Goal: Task Accomplishment & Management: Use online tool/utility

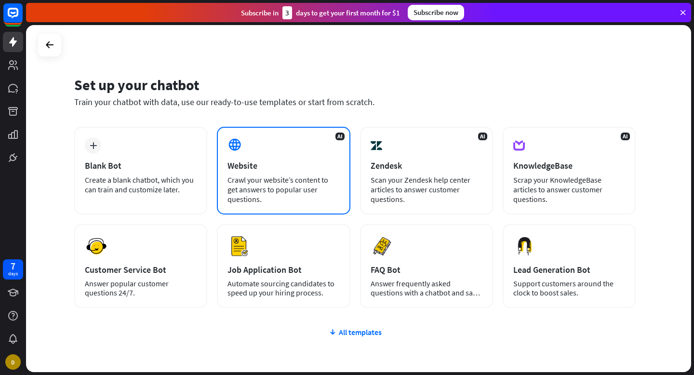
click at [288, 178] on div "Crawl your website’s content to get answers to popular user questions." at bounding box center [283, 189] width 112 height 29
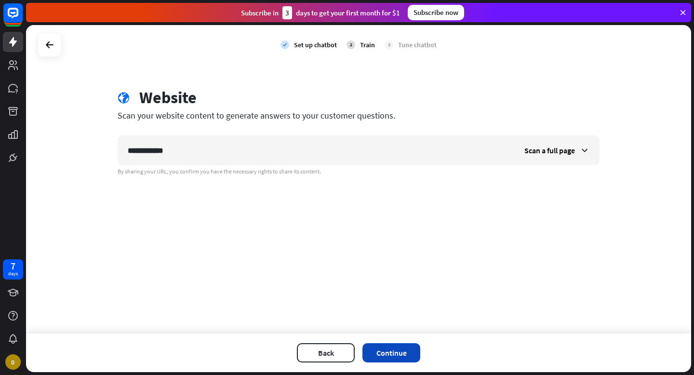
type input "**********"
click at [401, 348] on button "Continue" at bounding box center [391, 352] width 58 height 19
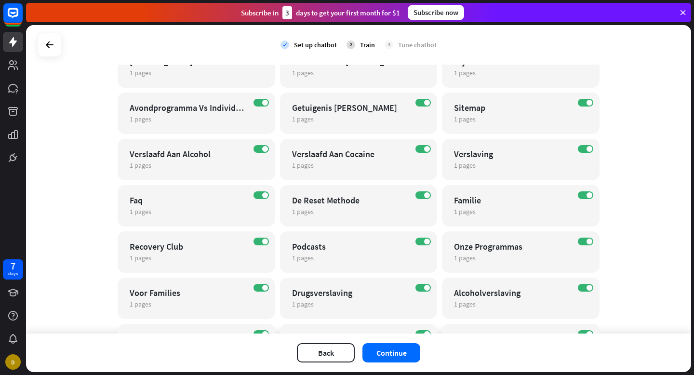
scroll to position [584, 0]
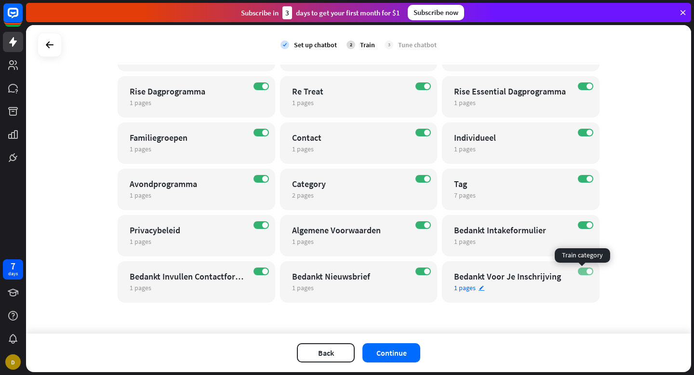
click at [587, 269] on span at bounding box center [590, 271] width 6 height 6
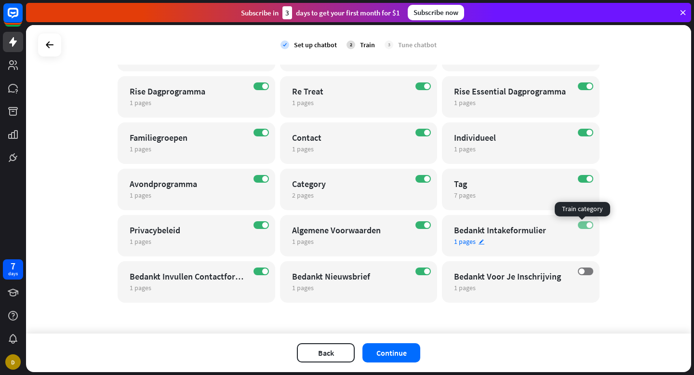
click at [578, 227] on label "ON" at bounding box center [585, 225] width 15 height 8
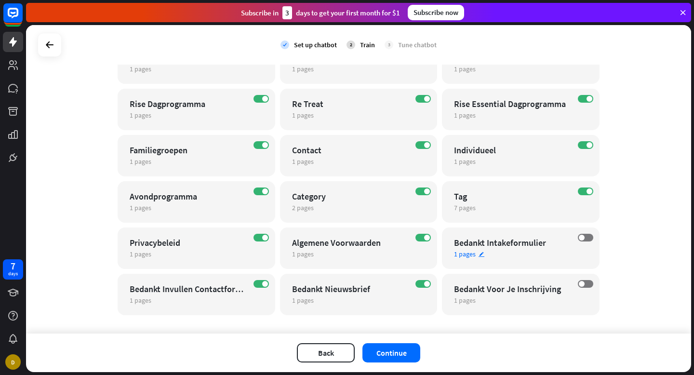
scroll to position [558, 0]
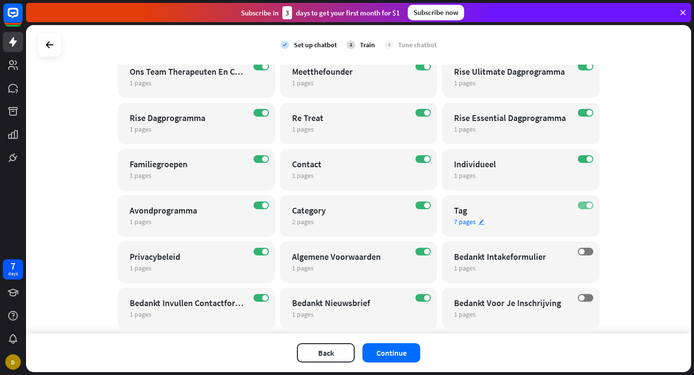
click at [579, 206] on label "ON" at bounding box center [585, 205] width 15 height 8
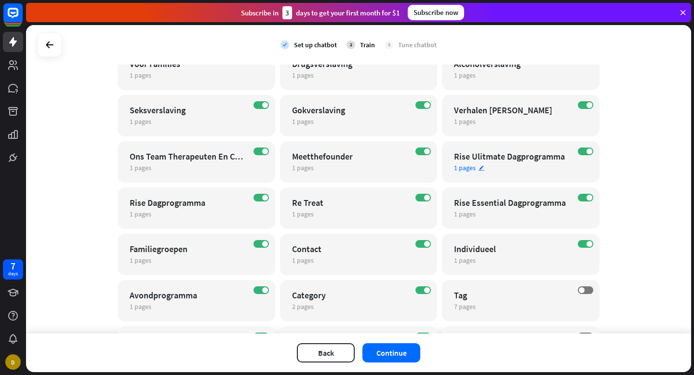
scroll to position [409, 0]
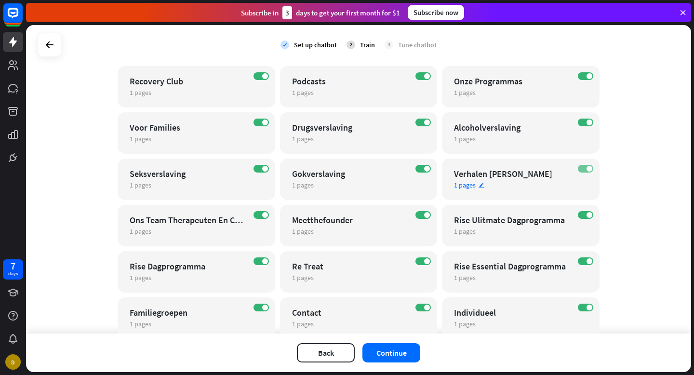
click at [580, 167] on label "ON" at bounding box center [585, 169] width 15 height 8
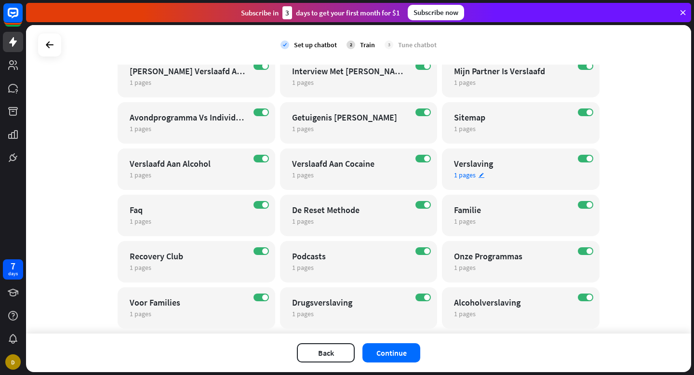
scroll to position [223, 0]
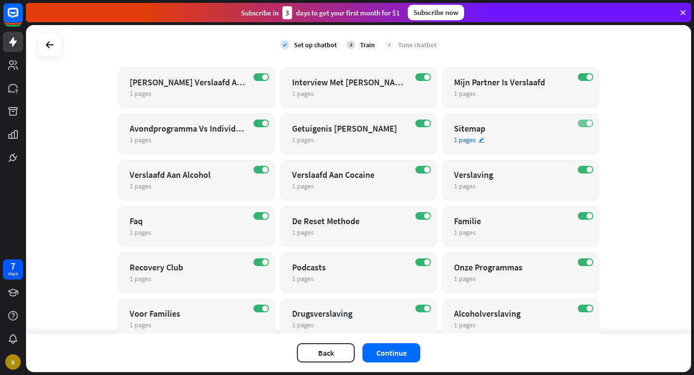
click at [581, 125] on label "ON" at bounding box center [585, 124] width 15 height 8
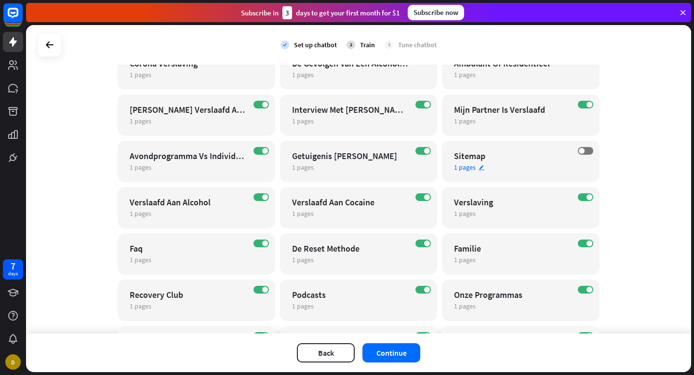
scroll to position [132, 0]
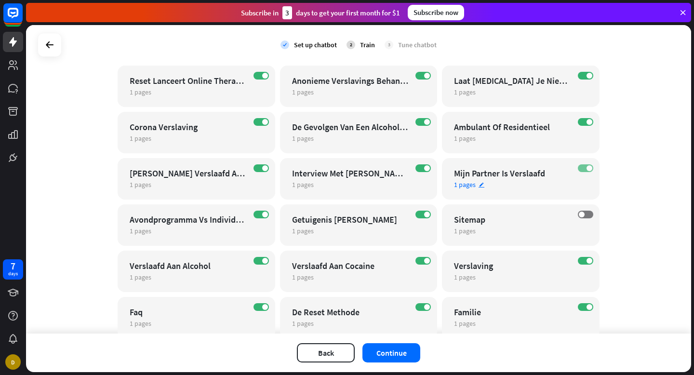
click at [578, 167] on label "ON" at bounding box center [585, 168] width 15 height 8
click at [580, 124] on label "ON" at bounding box center [585, 122] width 15 height 8
click at [578, 73] on label "ON" at bounding box center [585, 76] width 15 height 8
click at [420, 75] on label "ON" at bounding box center [422, 76] width 15 height 8
click at [424, 168] on span at bounding box center [427, 168] width 6 height 6
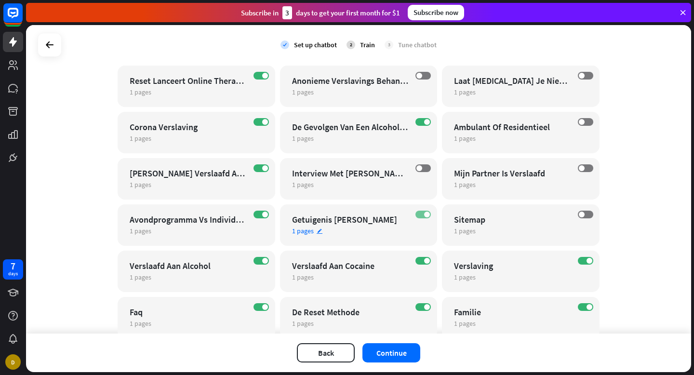
click at [418, 214] on label "ON" at bounding box center [422, 215] width 15 height 8
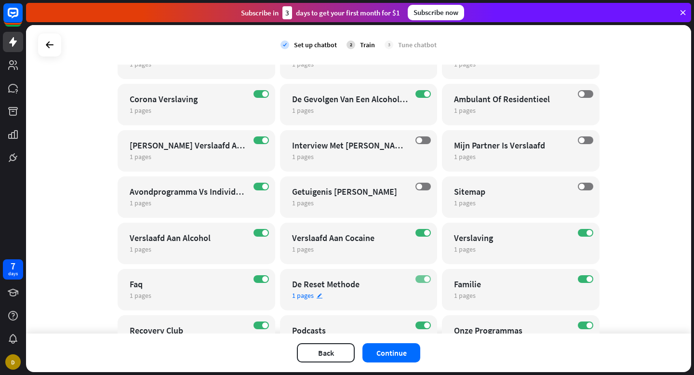
scroll to position [213, 0]
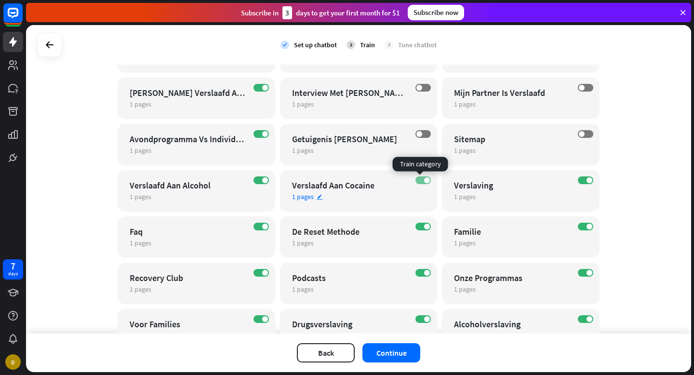
click at [419, 177] on label "ON" at bounding box center [422, 180] width 15 height 8
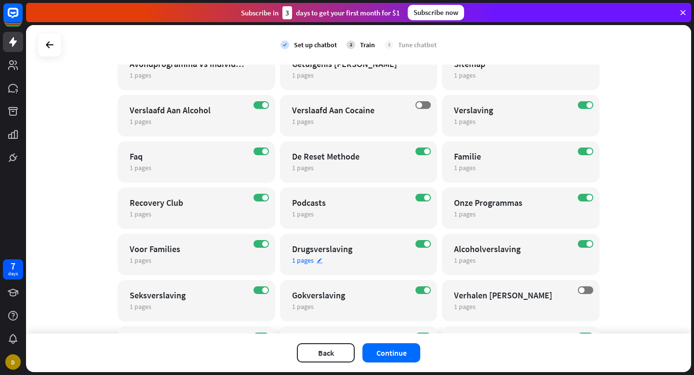
scroll to position [289, 0]
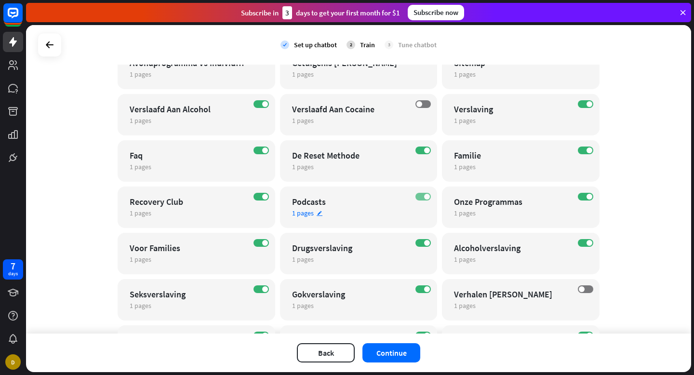
click at [424, 196] on span at bounding box center [427, 197] width 6 height 6
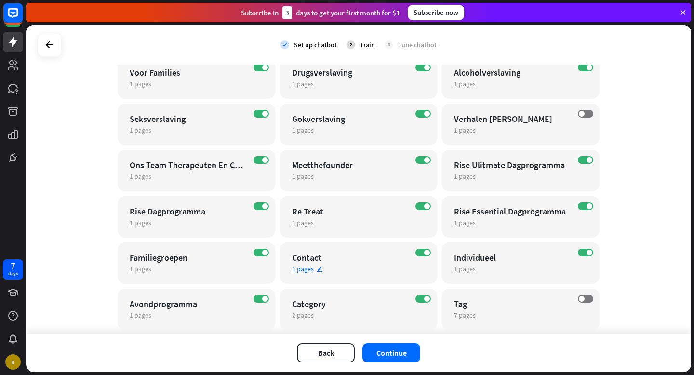
scroll to position [550, 0]
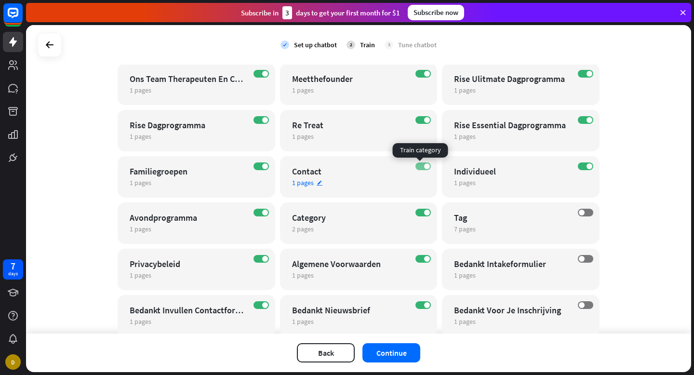
click at [417, 168] on label "ON" at bounding box center [422, 166] width 15 height 8
click at [417, 168] on span at bounding box center [419, 166] width 6 height 6
click at [420, 122] on label "ON" at bounding box center [422, 120] width 15 height 8
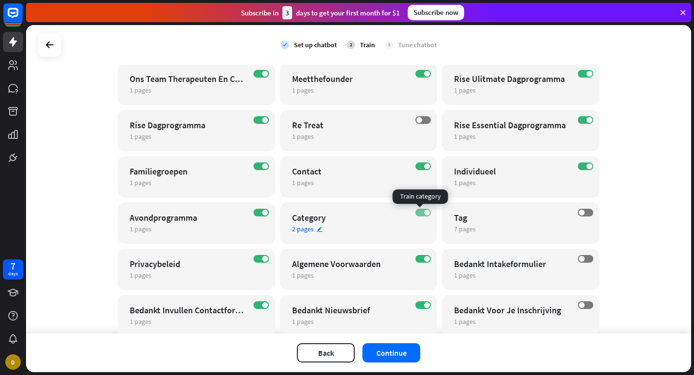
click at [416, 214] on label "ON" at bounding box center [422, 213] width 15 height 8
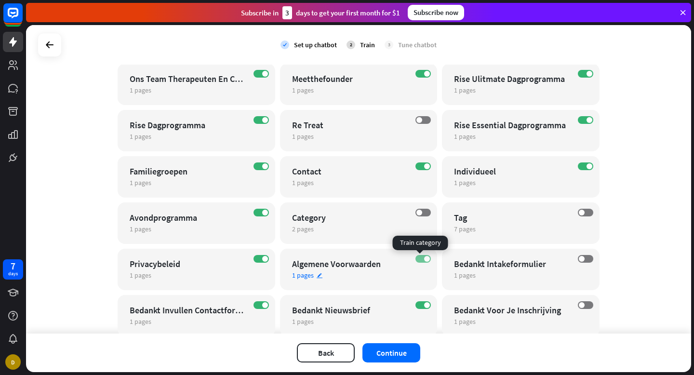
click at [415, 260] on label "ON" at bounding box center [422, 259] width 15 height 8
click at [416, 303] on label "ON" at bounding box center [422, 305] width 15 height 8
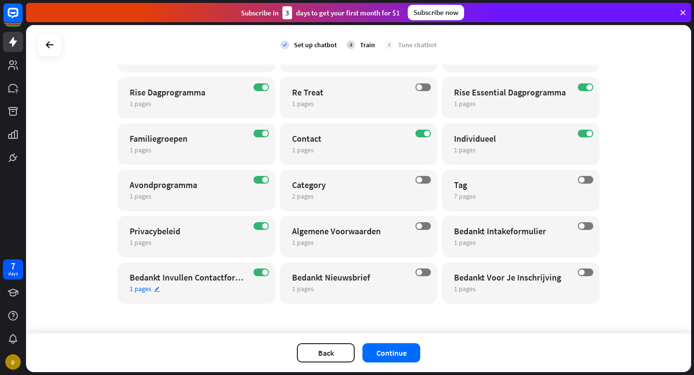
scroll to position [584, 0]
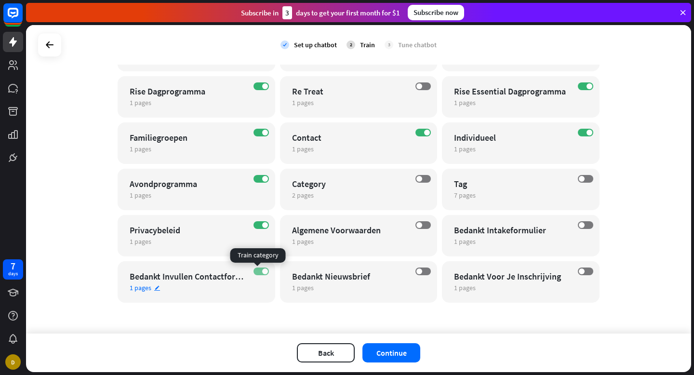
click at [254, 272] on label "ON" at bounding box center [260, 271] width 15 height 8
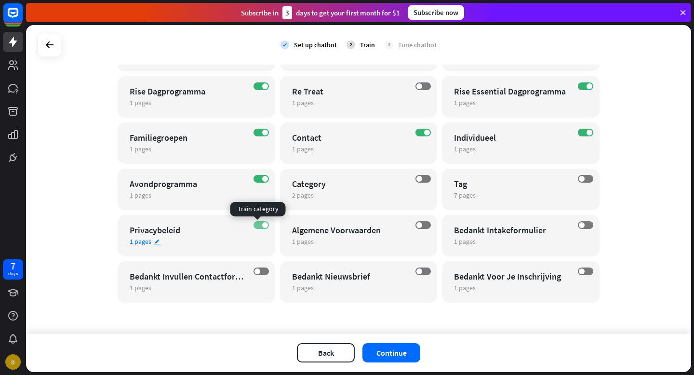
click at [259, 227] on label "ON" at bounding box center [260, 225] width 15 height 8
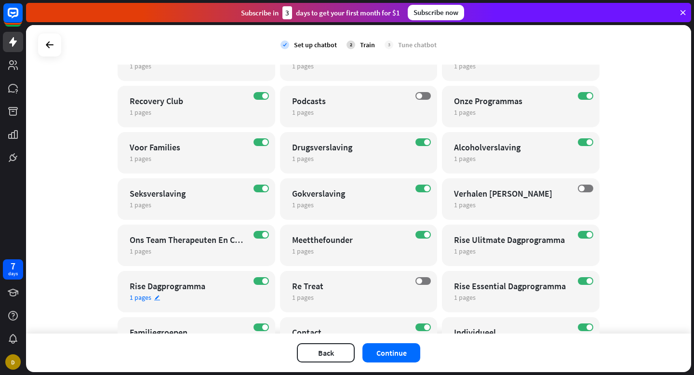
scroll to position [214, 0]
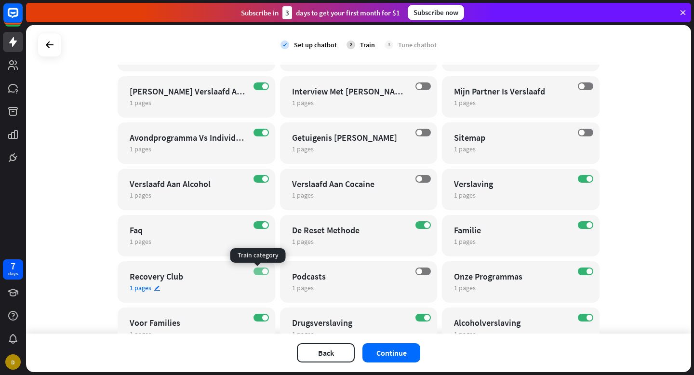
click at [258, 273] on label "ON" at bounding box center [260, 271] width 15 height 8
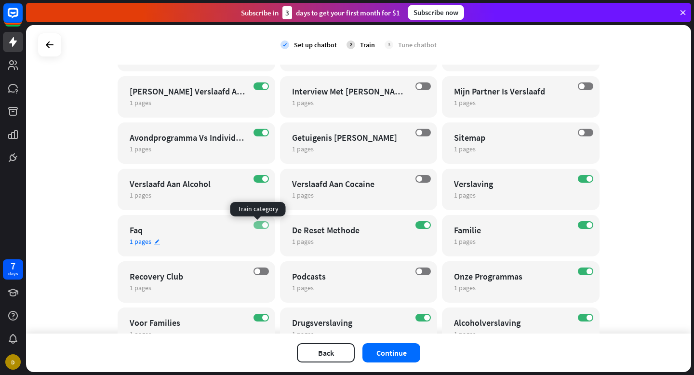
click at [255, 226] on label "ON" at bounding box center [260, 225] width 15 height 8
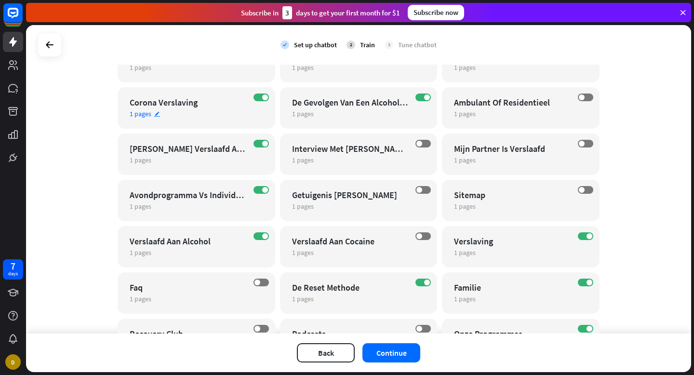
scroll to position [103, 0]
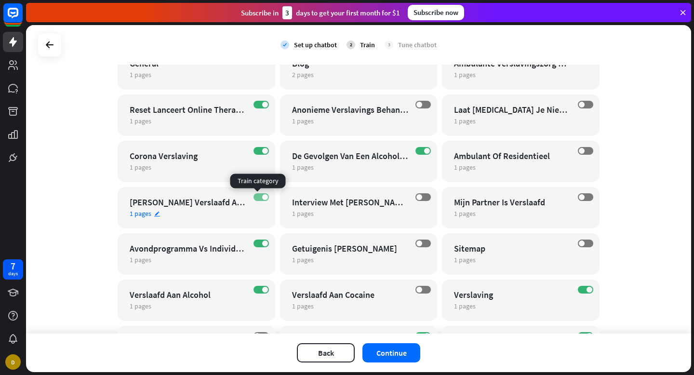
click at [254, 194] on label "ON" at bounding box center [260, 197] width 15 height 8
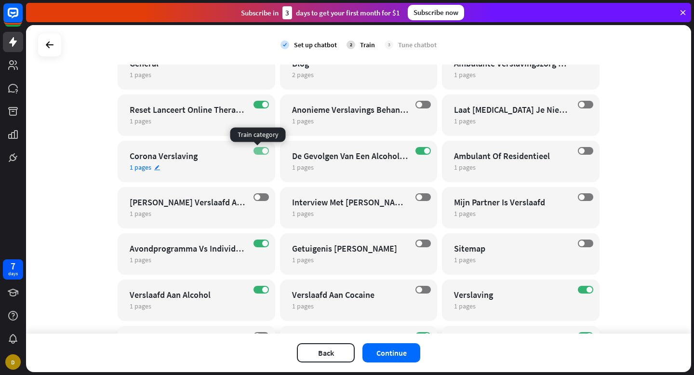
click at [255, 149] on label "ON" at bounding box center [260, 151] width 15 height 8
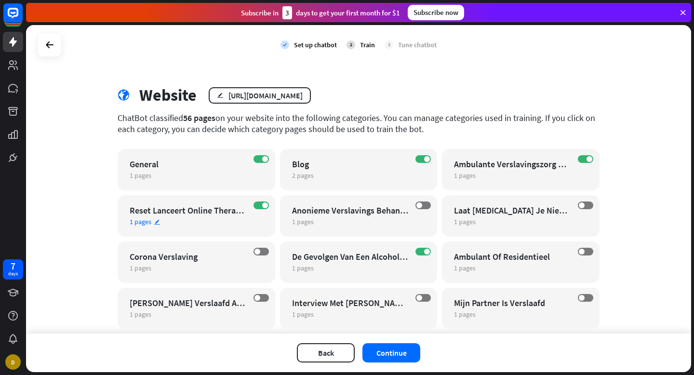
scroll to position [0, 0]
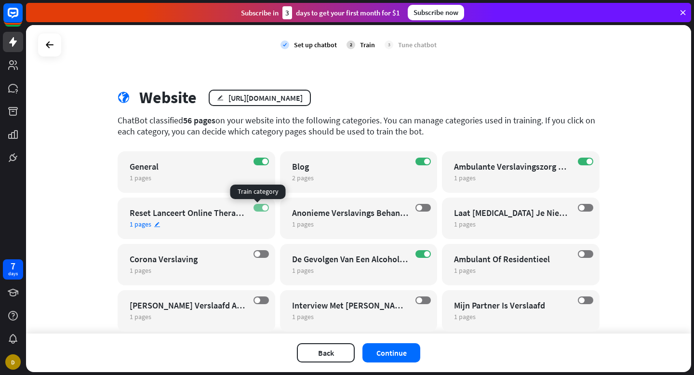
click at [254, 210] on label "ON" at bounding box center [260, 208] width 15 height 8
click at [417, 351] on button "Continue" at bounding box center [391, 352] width 58 height 19
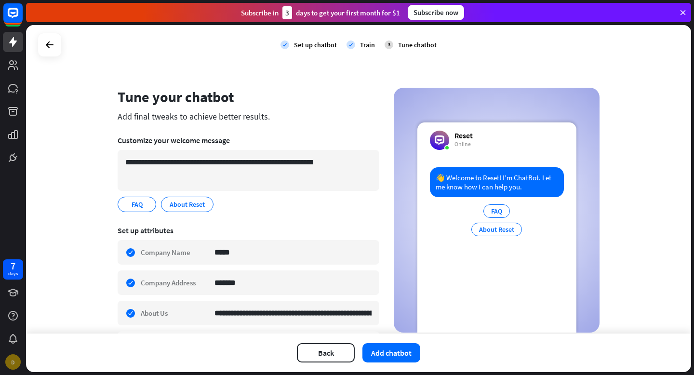
click at [18, 359] on div "D" at bounding box center [12, 361] width 15 height 15
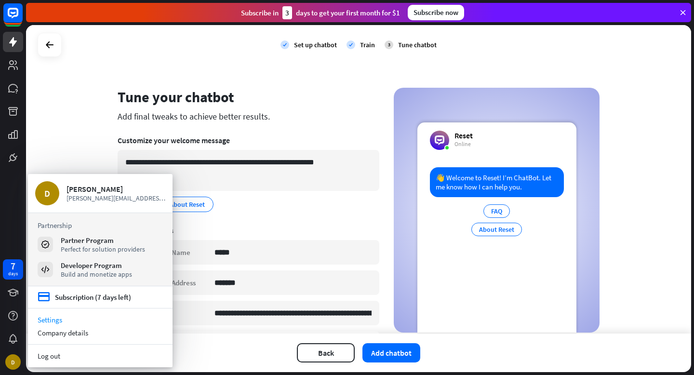
click at [68, 320] on link "Settings" at bounding box center [100, 319] width 145 height 13
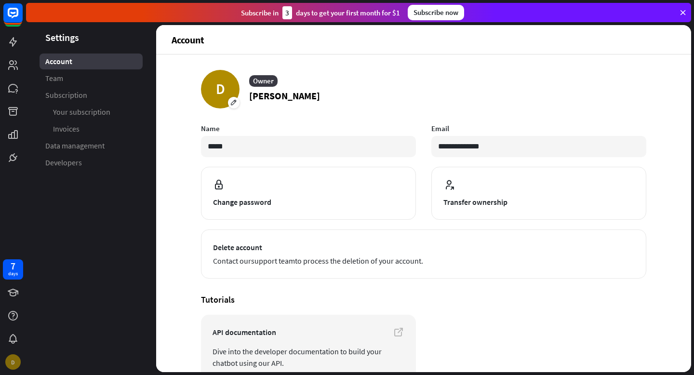
click at [18, 360] on div "D" at bounding box center [12, 361] width 15 height 15
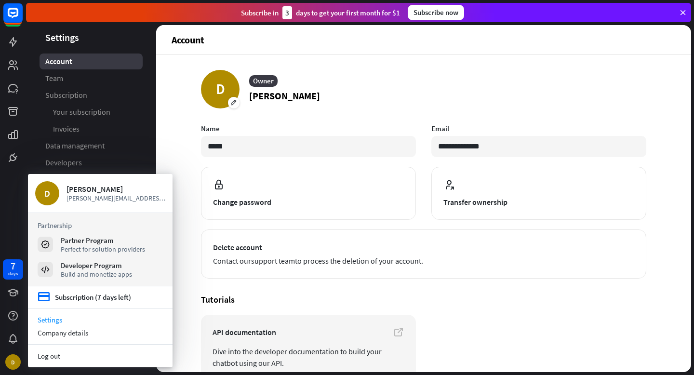
click at [70, 319] on link "Settings" at bounding box center [100, 319] width 145 height 13
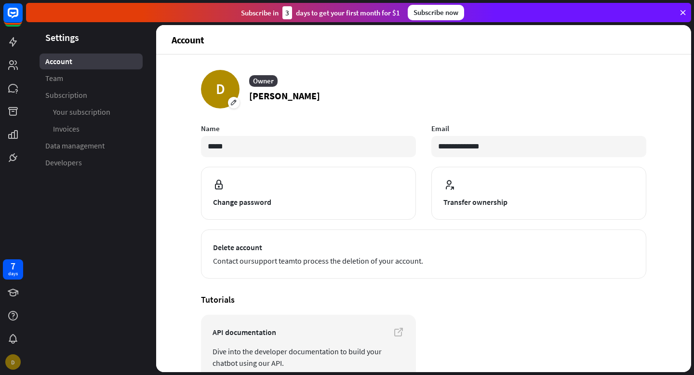
click at [13, 362] on div "D" at bounding box center [12, 361] width 15 height 15
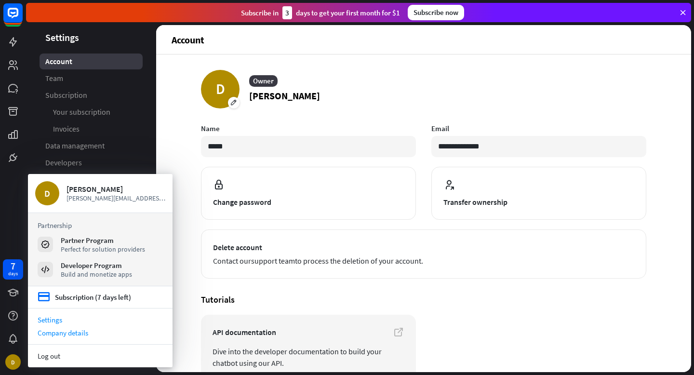
click at [57, 333] on div "Company details" at bounding box center [100, 332] width 145 height 13
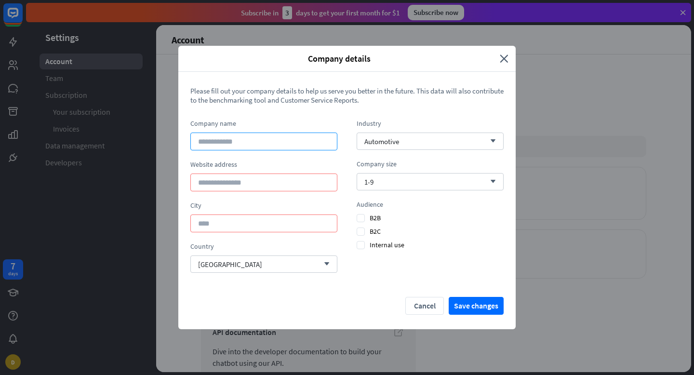
click at [293, 148] on input at bounding box center [263, 142] width 147 height 18
type input "*****"
type input "**********"
type input "*******"
click at [417, 150] on div "Industry Automotive arrow_down Company size 1-9 arrow_down Audience B2B B2C Int…" at bounding box center [430, 200] width 147 height 163
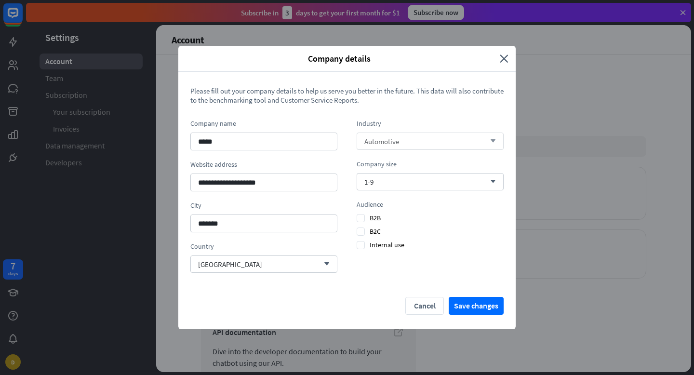
click at [418, 145] on div "Automotive arrow_down" at bounding box center [430, 141] width 147 height 17
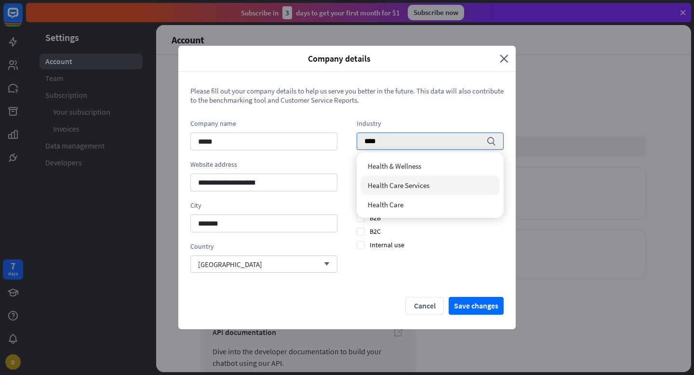
type input "****"
click at [424, 186] on span "Health Care Services" at bounding box center [399, 185] width 62 height 9
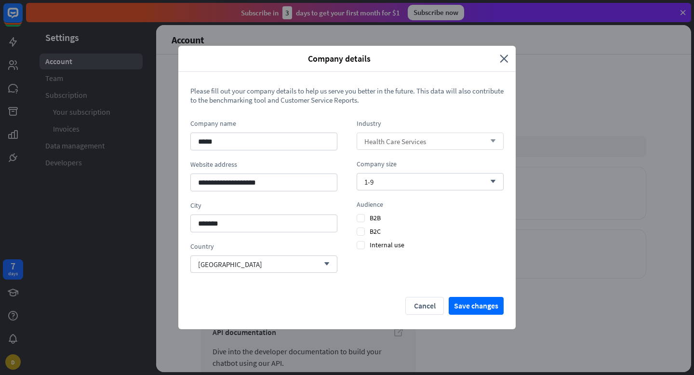
click at [413, 144] on span "Health Care Services" at bounding box center [395, 141] width 62 height 9
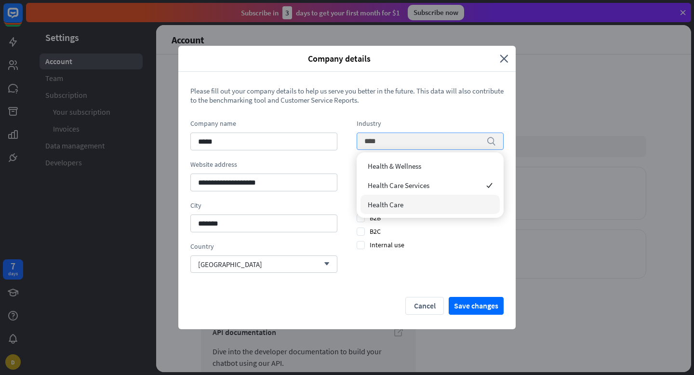
type input "****"
click at [387, 206] on span "Health Care" at bounding box center [386, 204] width 36 height 9
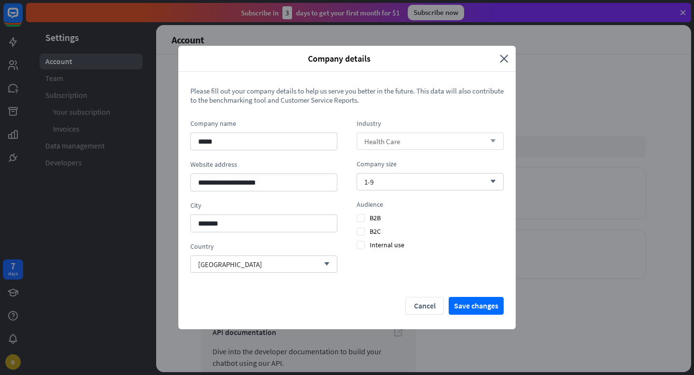
click at [361, 236] on section "Audience B2B B2C Internal use" at bounding box center [430, 224] width 147 height 49
click at [363, 231] on span "B2C" at bounding box center [369, 231] width 24 height 9
click at [245, 262] on div "Netherlands arrow_down" at bounding box center [263, 263] width 147 height 17
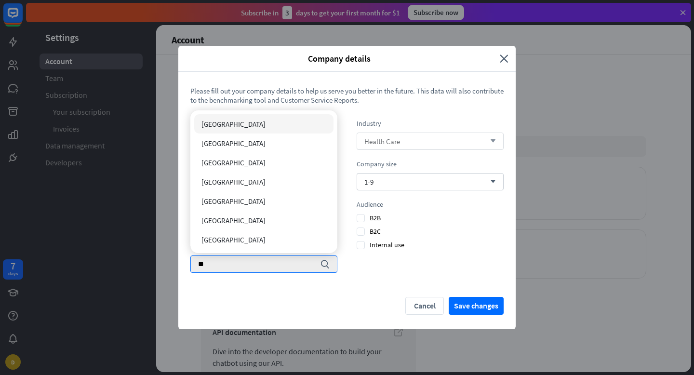
type input "**"
click at [233, 122] on div "[GEOGRAPHIC_DATA]" at bounding box center [263, 123] width 139 height 19
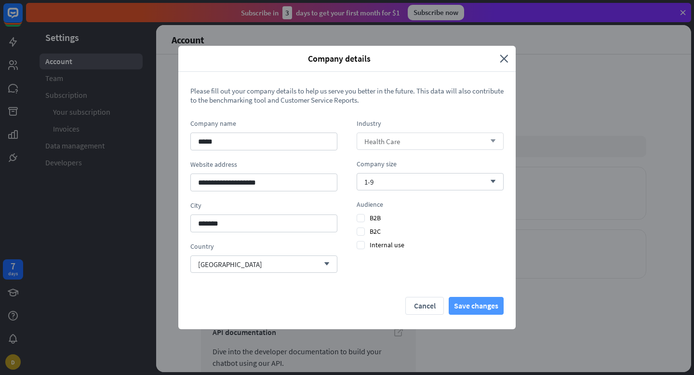
click at [489, 305] on button "Save changes" at bounding box center [476, 306] width 55 height 18
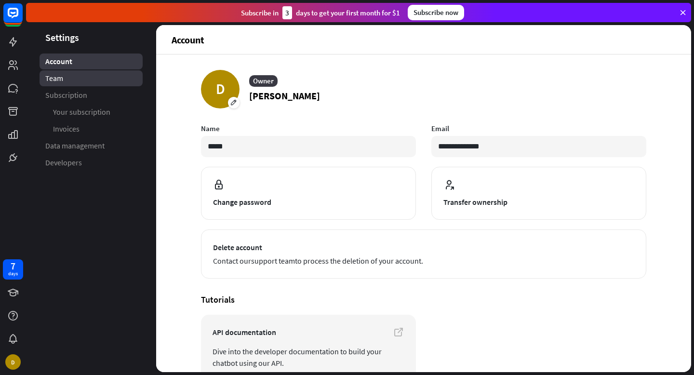
click at [74, 83] on link "Team" at bounding box center [91, 78] width 103 height 16
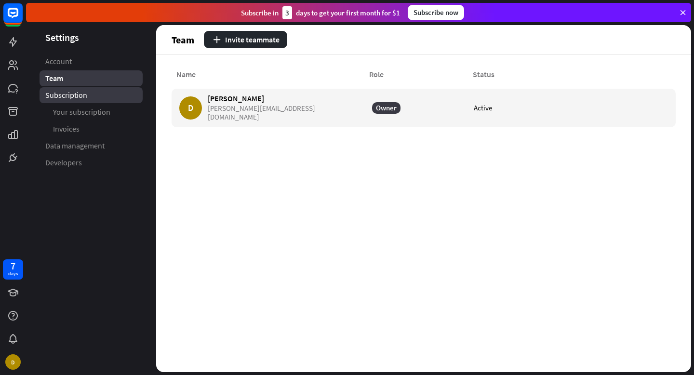
click at [75, 94] on span "Subscription" at bounding box center [66, 95] width 42 height 10
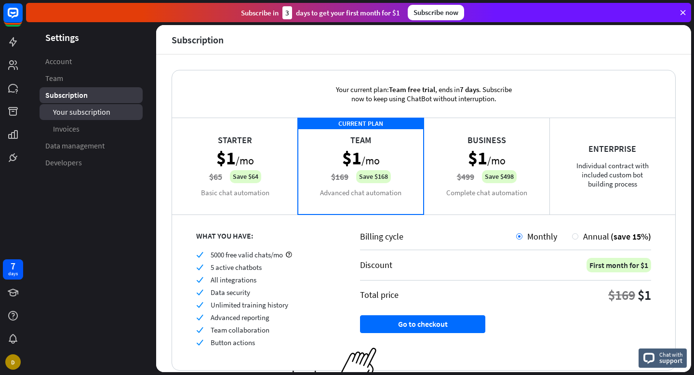
click at [78, 107] on span "Your subscription" at bounding box center [81, 112] width 57 height 10
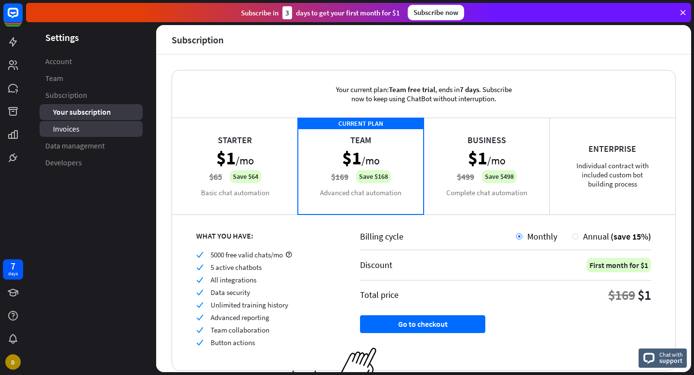
click at [80, 127] on link "Invoices" at bounding box center [91, 129] width 103 height 16
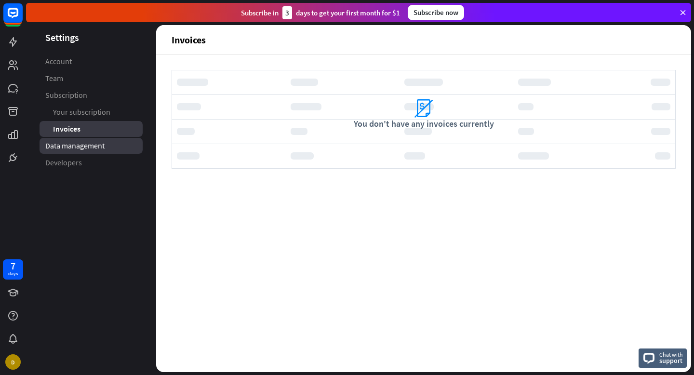
click at [82, 145] on span "Data management" at bounding box center [74, 146] width 59 height 10
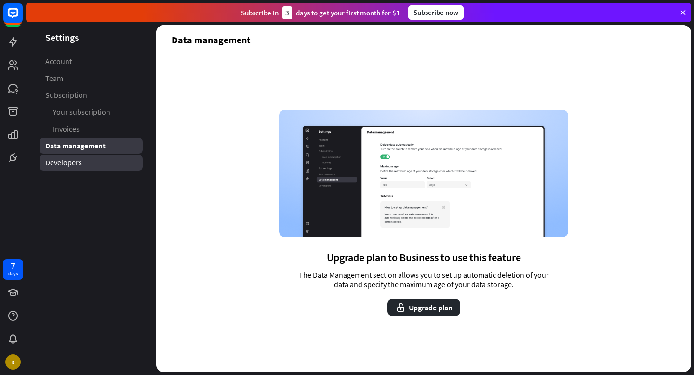
click at [87, 169] on link "Developers" at bounding box center [91, 163] width 103 height 16
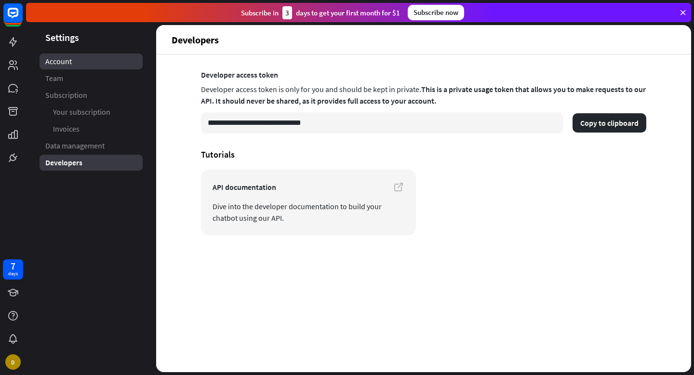
click at [81, 64] on link "Account" at bounding box center [91, 61] width 103 height 16
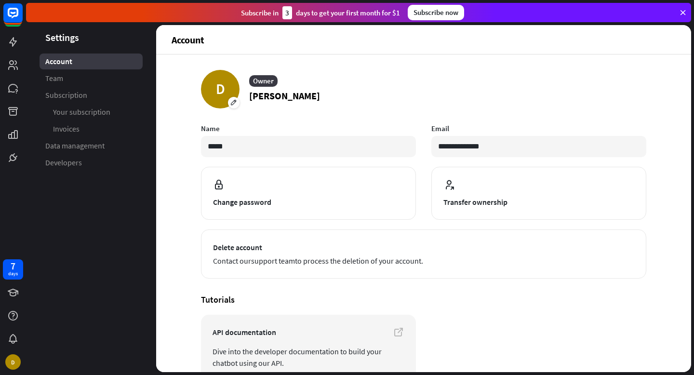
click at [687, 9] on icon at bounding box center [683, 12] width 9 height 9
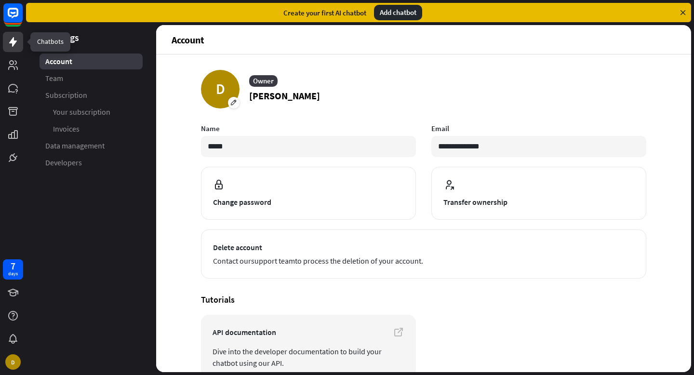
click at [9, 41] on icon at bounding box center [13, 42] width 12 height 12
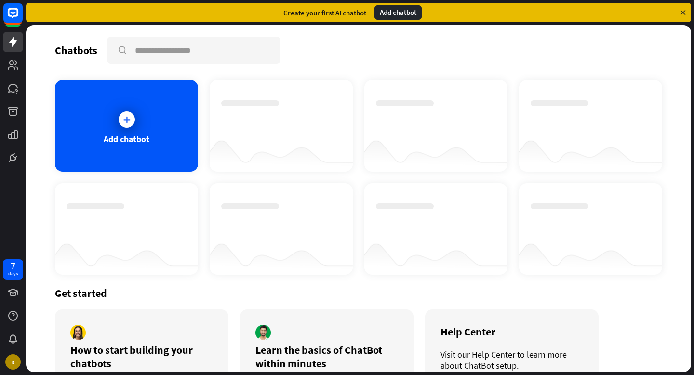
click at [400, 8] on div "Add chatbot" at bounding box center [398, 12] width 48 height 15
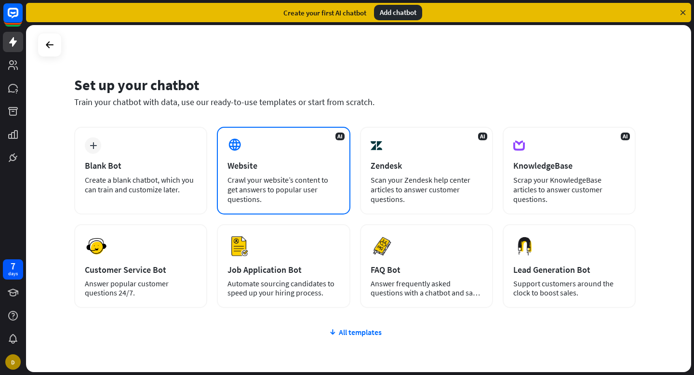
click at [270, 187] on div "Crawl your website’s content to get answers to popular user questions." at bounding box center [283, 189] width 112 height 29
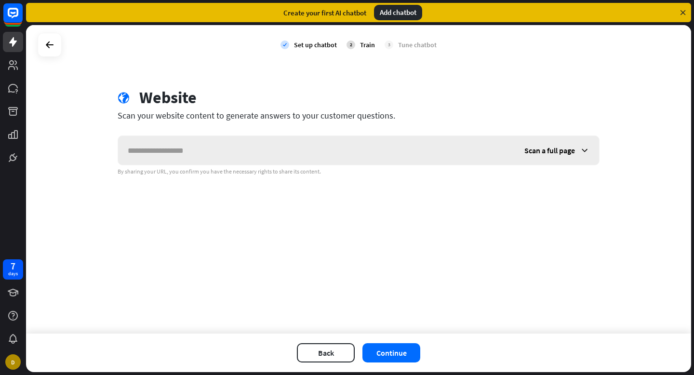
click at [277, 144] on input "text" at bounding box center [316, 150] width 397 height 29
type input "********"
click at [400, 345] on button "Continue" at bounding box center [391, 352] width 58 height 19
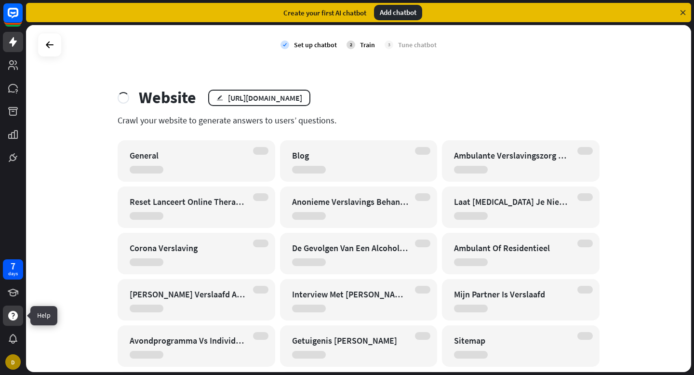
click at [18, 315] on icon at bounding box center [13, 316] width 12 height 12
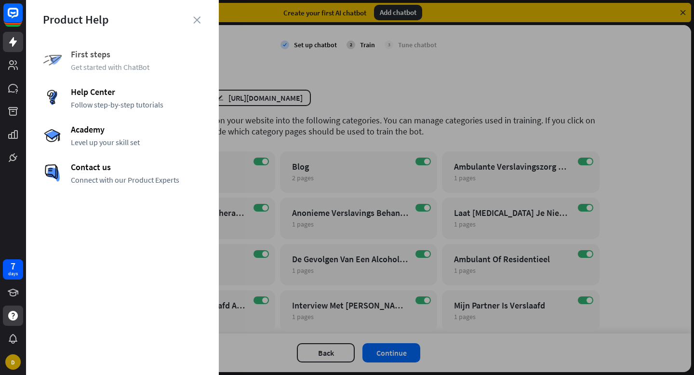
click at [128, 61] on div "First steps Get started with ChatBot" at bounding box center [122, 60] width 159 height 23
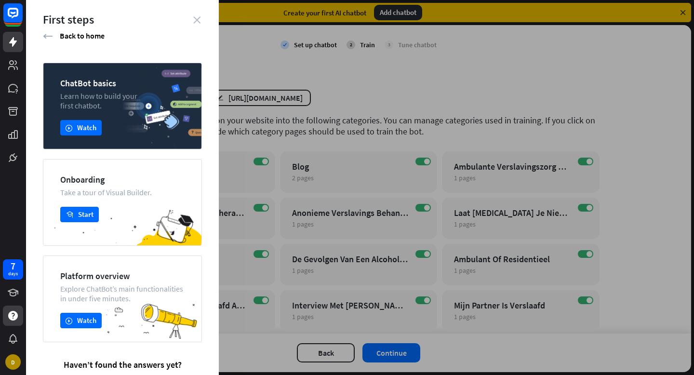
click at [194, 22] on icon "close" at bounding box center [196, 19] width 7 height 7
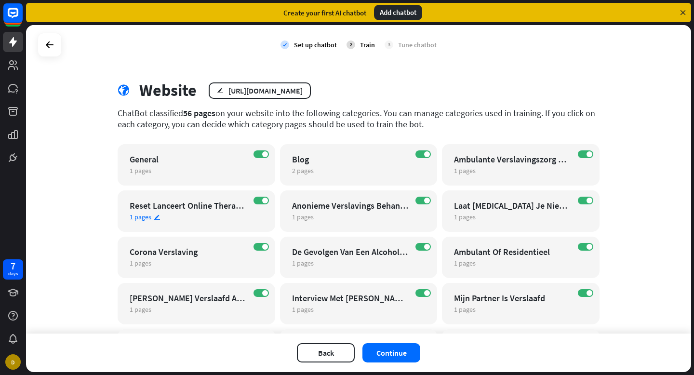
scroll to position [17, 0]
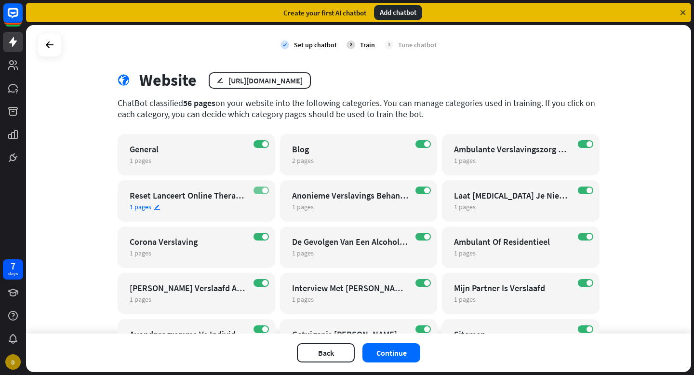
click at [253, 193] on label "ON" at bounding box center [260, 191] width 15 height 8
click at [254, 236] on label "ON" at bounding box center [260, 237] width 15 height 8
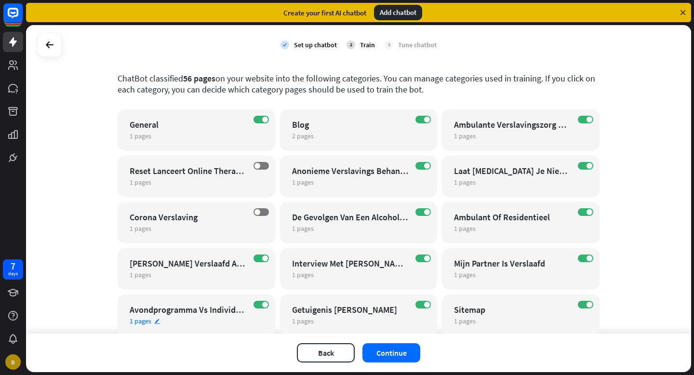
scroll to position [92, 0]
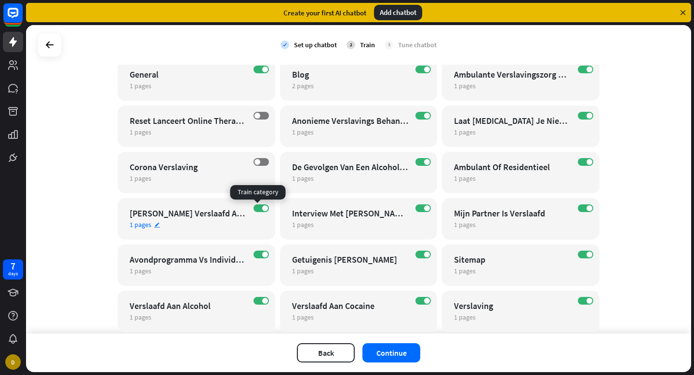
drag, startPoint x: 255, startPoint y: 209, endPoint x: 258, endPoint y: 229, distance: 20.4
click at [256, 208] on label "ON" at bounding box center [260, 208] width 15 height 8
click at [256, 249] on div "ON Avondprogramma Vs Individuele Sessies Wat Werkt Beter Voor Jou 1 pages edit" at bounding box center [197, 264] width 158 height 41
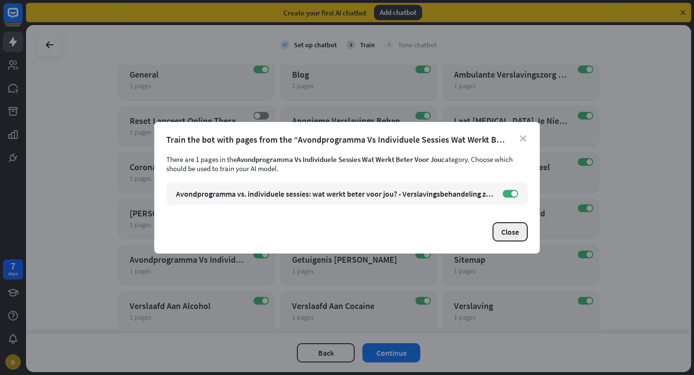
click at [514, 231] on button "Close" at bounding box center [510, 231] width 35 height 19
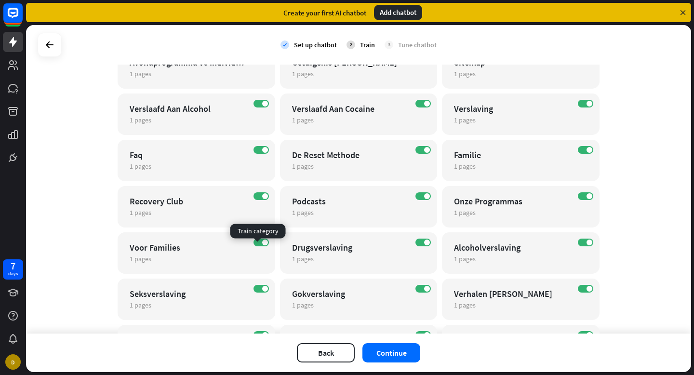
scroll to position [293, 0]
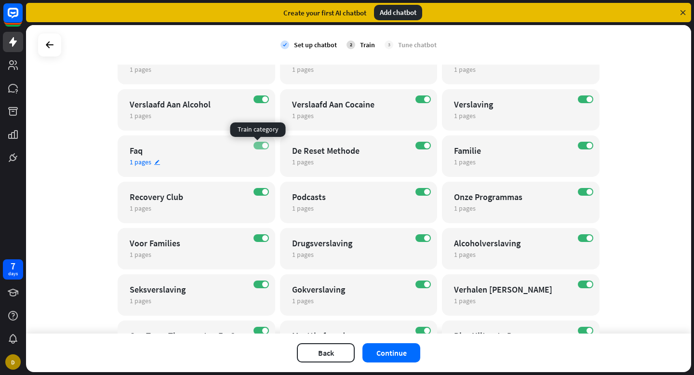
click at [257, 148] on label "ON" at bounding box center [260, 146] width 15 height 8
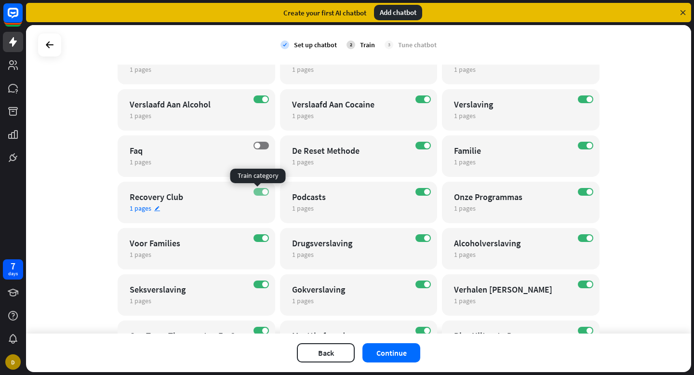
click at [254, 193] on label "ON" at bounding box center [260, 192] width 15 height 8
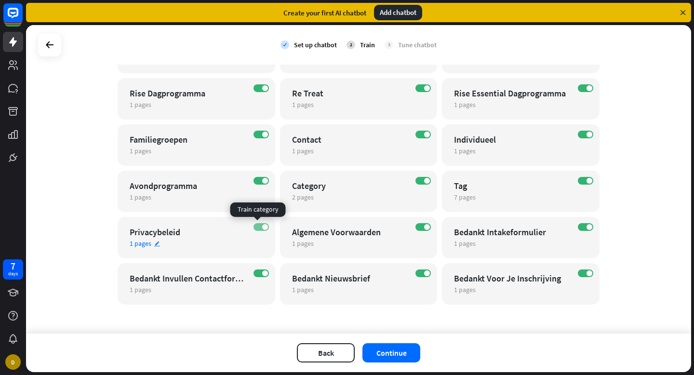
scroll to position [584, 0]
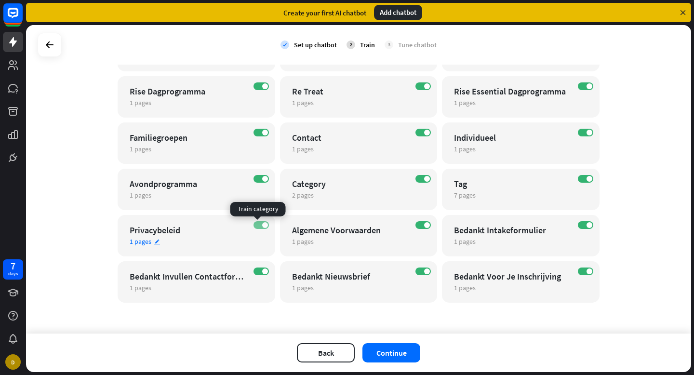
click at [255, 225] on label "ON" at bounding box center [260, 225] width 15 height 8
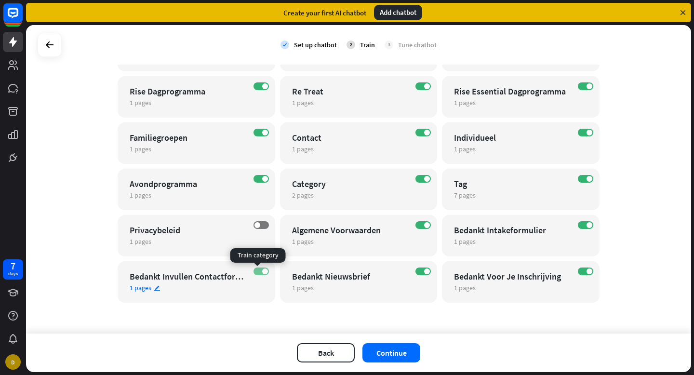
click at [256, 272] on label "ON" at bounding box center [260, 271] width 15 height 8
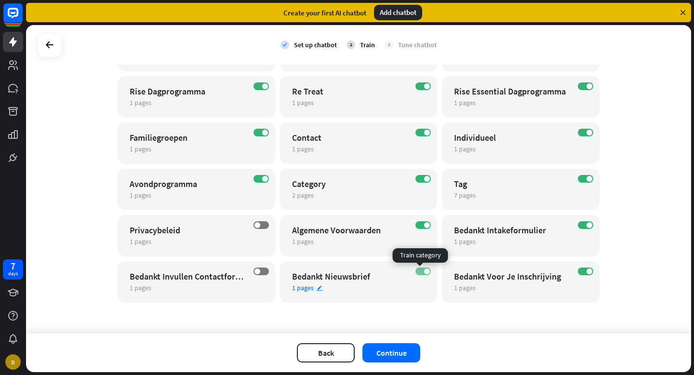
click at [415, 272] on label "ON" at bounding box center [422, 271] width 15 height 8
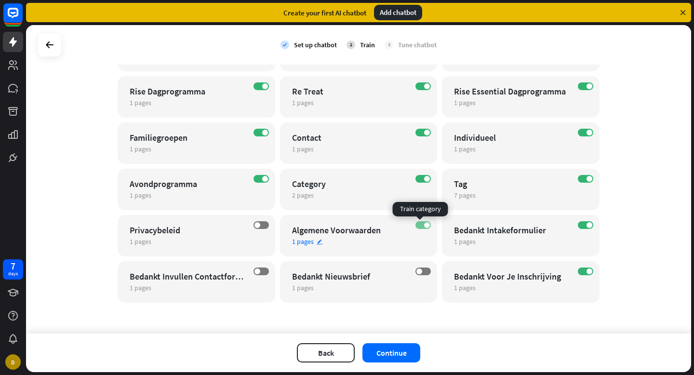
click at [417, 225] on label "ON" at bounding box center [422, 225] width 15 height 8
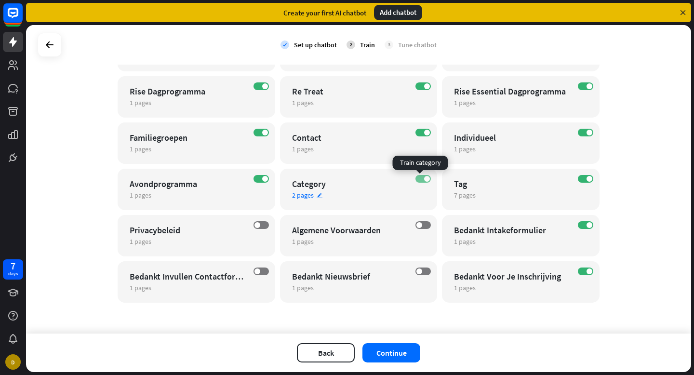
click at [416, 178] on label "ON" at bounding box center [422, 179] width 15 height 8
click at [418, 132] on label "ON" at bounding box center [422, 133] width 15 height 8
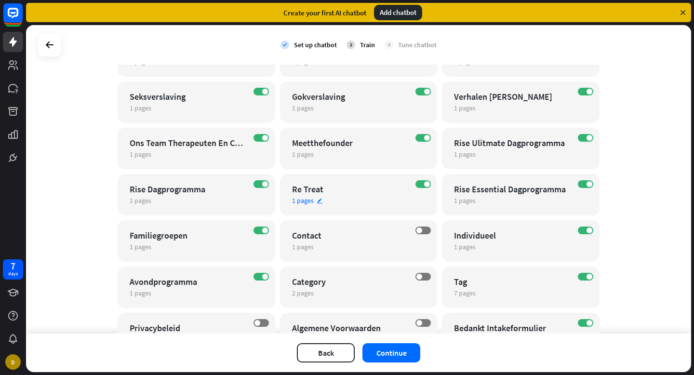
scroll to position [486, 0]
click at [421, 230] on label "OFF" at bounding box center [422, 231] width 15 height 8
click at [415, 181] on label "ON" at bounding box center [422, 185] width 15 height 8
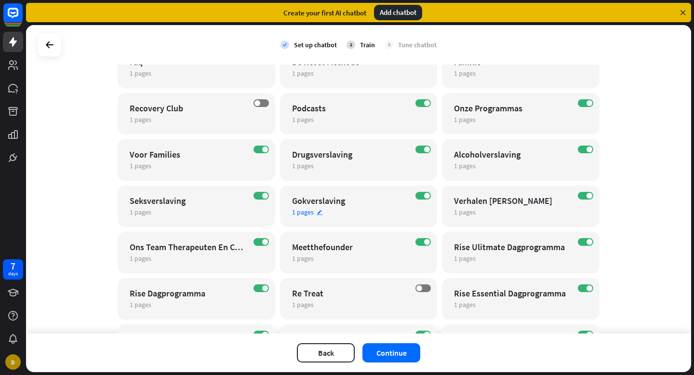
scroll to position [320, 0]
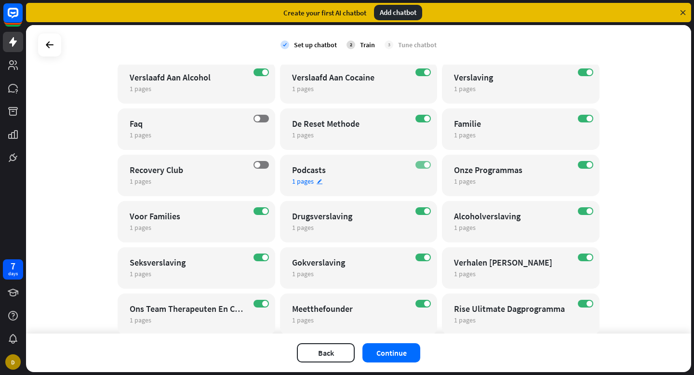
click at [418, 164] on label "ON" at bounding box center [422, 165] width 15 height 8
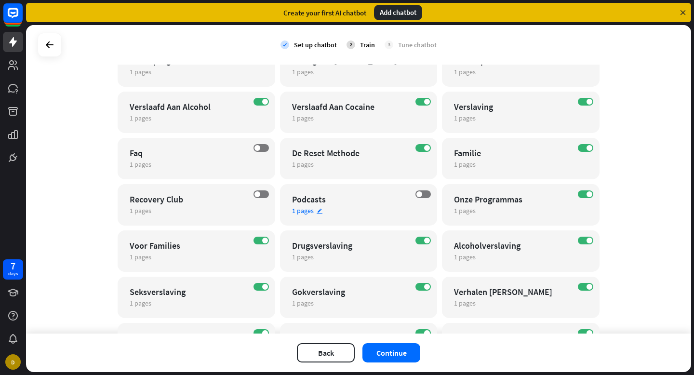
scroll to position [239, 0]
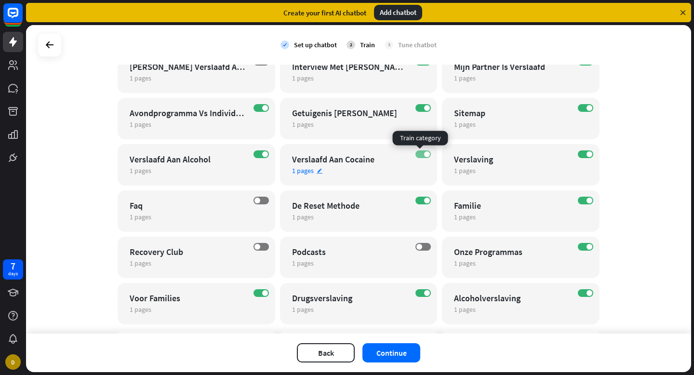
click at [415, 156] on label "ON" at bounding box center [422, 154] width 15 height 8
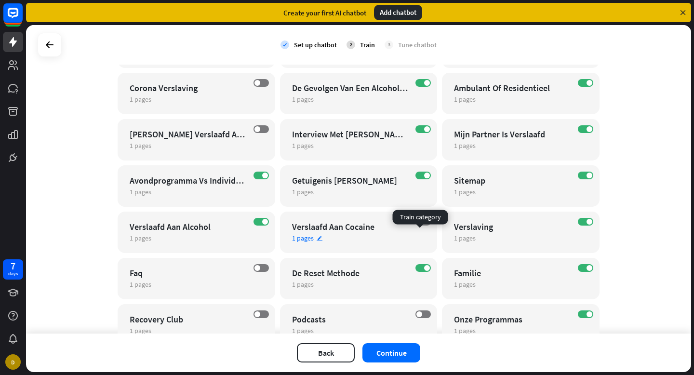
scroll to position [152, 0]
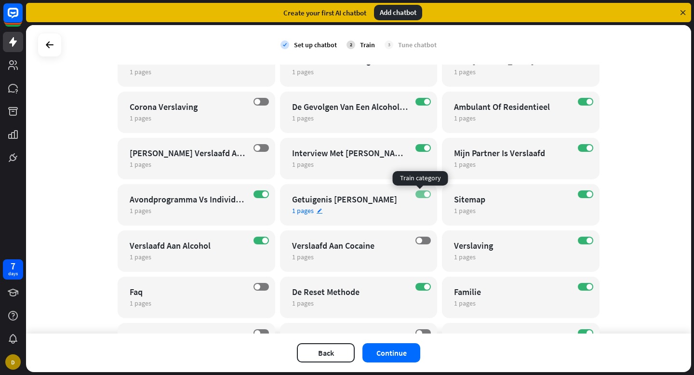
click at [418, 194] on label "ON" at bounding box center [422, 194] width 15 height 8
click at [417, 148] on label "ON" at bounding box center [422, 148] width 15 height 8
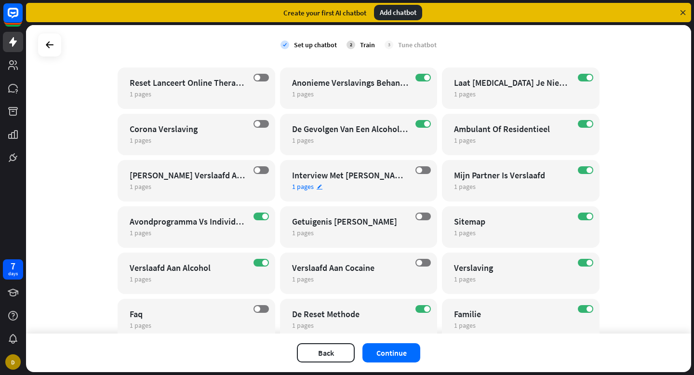
scroll to position [78, 0]
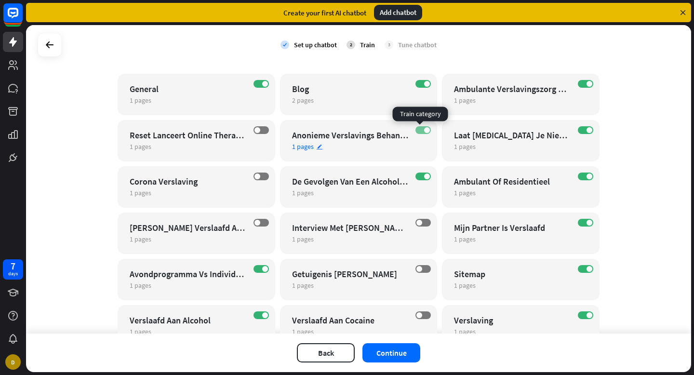
click at [419, 127] on label "ON" at bounding box center [422, 130] width 15 height 8
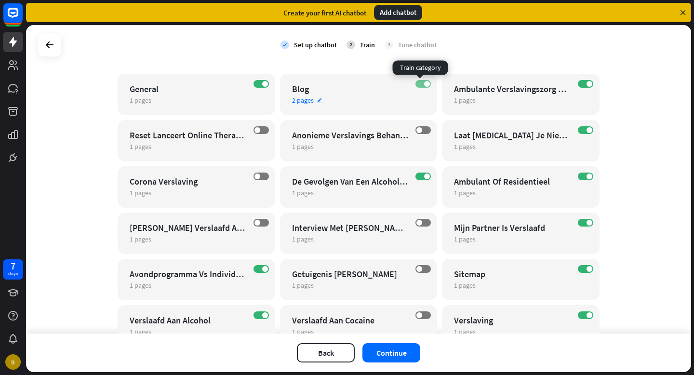
click at [418, 86] on label "ON" at bounding box center [422, 84] width 15 height 8
click at [427, 83] on div "OFF Blog 2 pages edit" at bounding box center [359, 94] width 158 height 41
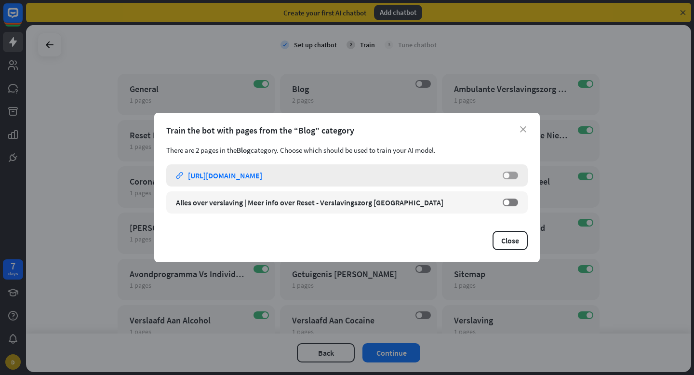
click at [517, 177] on label "OFF" at bounding box center [510, 176] width 15 height 8
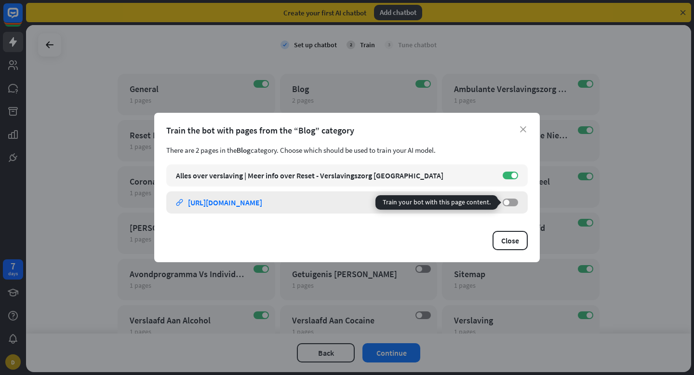
click at [515, 200] on label "OFF" at bounding box center [510, 203] width 15 height 8
click at [509, 203] on label "ON" at bounding box center [510, 203] width 15 height 8
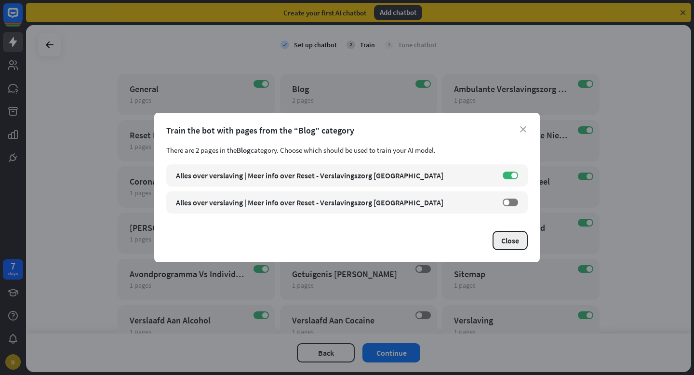
click at [509, 242] on button "Close" at bounding box center [510, 240] width 35 height 19
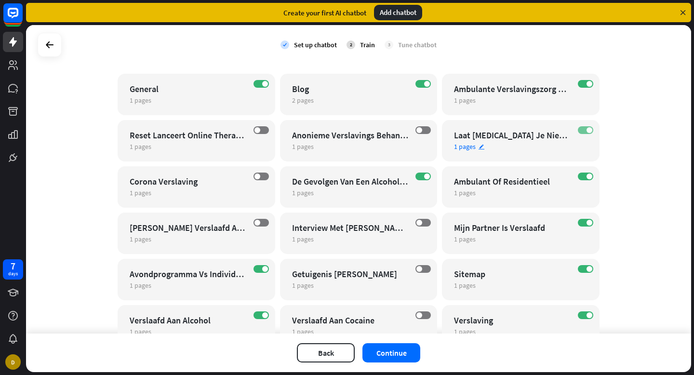
click at [582, 126] on label "ON" at bounding box center [585, 130] width 15 height 8
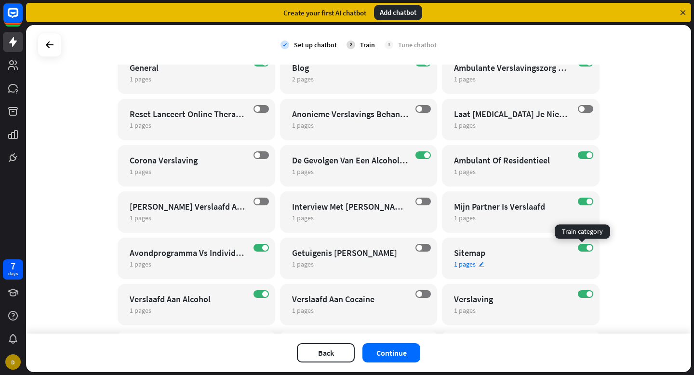
click at [580, 250] on label "ON" at bounding box center [585, 248] width 15 height 8
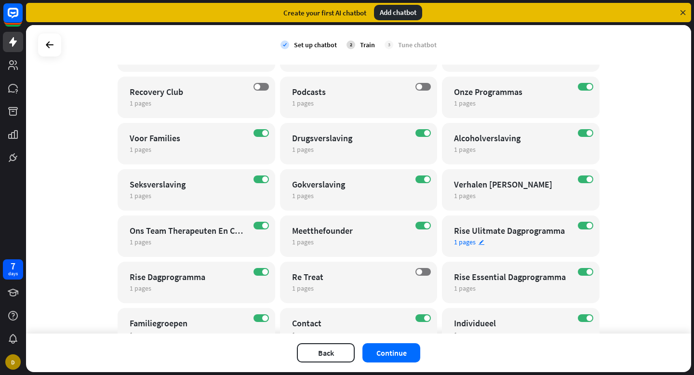
scroll to position [408, 0]
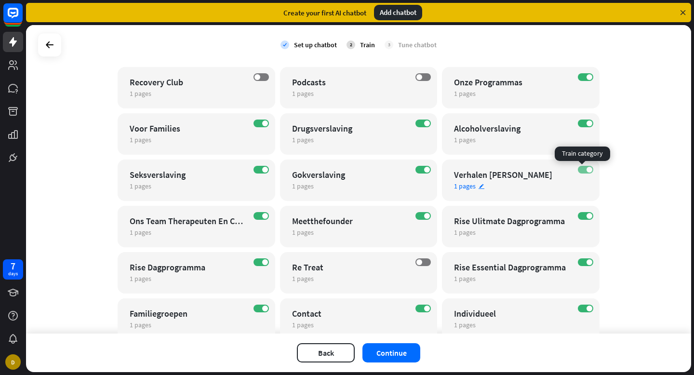
click at [578, 170] on label "ON" at bounding box center [585, 170] width 15 height 8
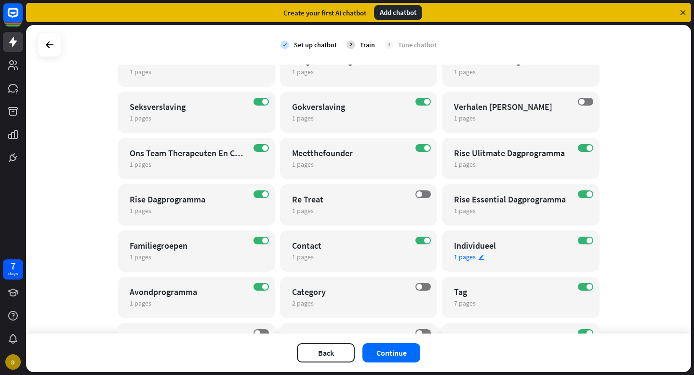
scroll to position [551, 0]
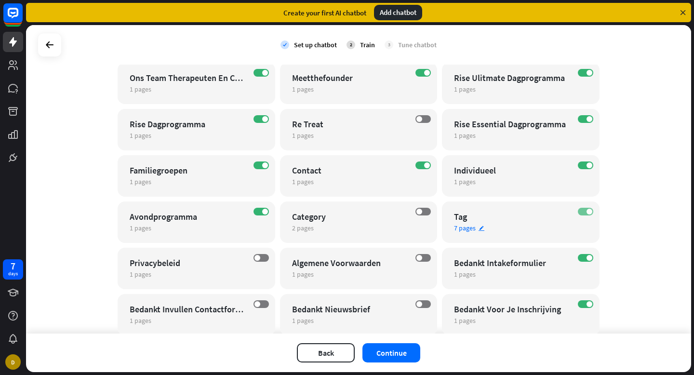
click at [582, 213] on label "ON" at bounding box center [585, 212] width 15 height 8
click at [578, 258] on label "ON" at bounding box center [585, 258] width 15 height 8
click at [580, 303] on label "ON" at bounding box center [585, 304] width 15 height 8
click at [402, 347] on button "Continue" at bounding box center [391, 352] width 58 height 19
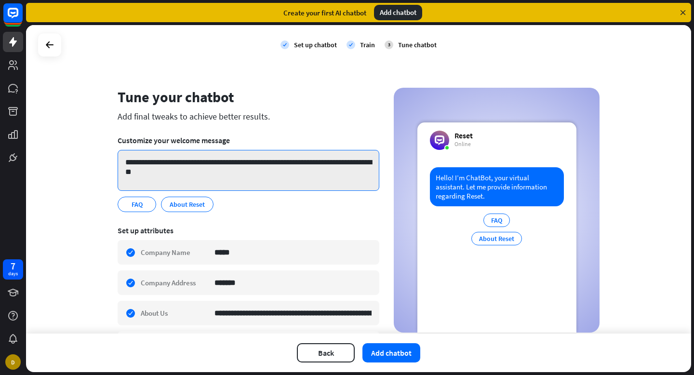
click at [208, 166] on textarea "**********" at bounding box center [249, 170] width 262 height 41
drag, startPoint x: 178, startPoint y: 172, endPoint x: 117, endPoint y: 156, distance: 63.7
click at [118, 156] on textarea "**********" at bounding box center [249, 170] width 262 height 41
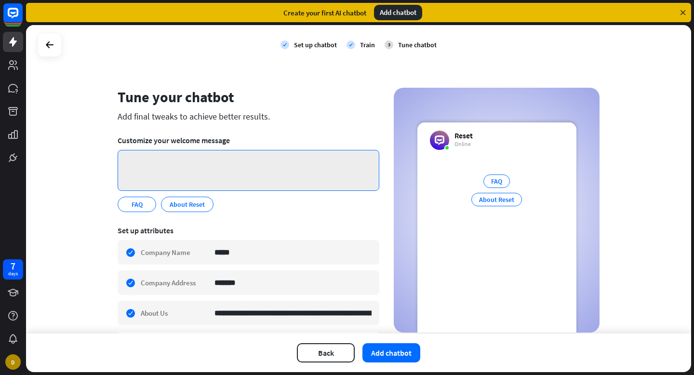
paste textarea "**********"
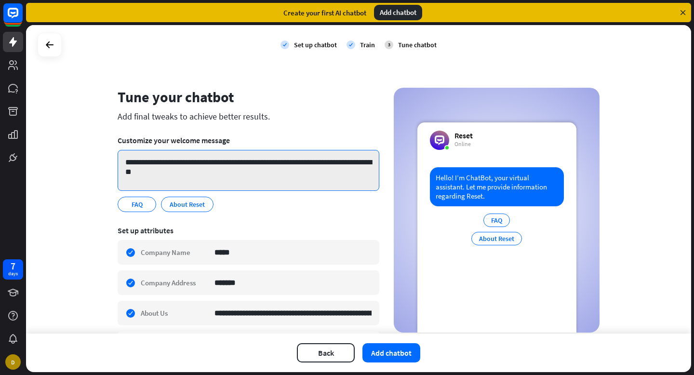
paste textarea
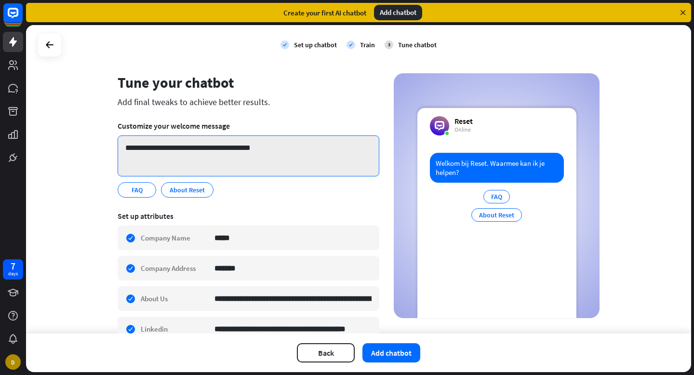
scroll to position [14, 0]
type textarea "**********"
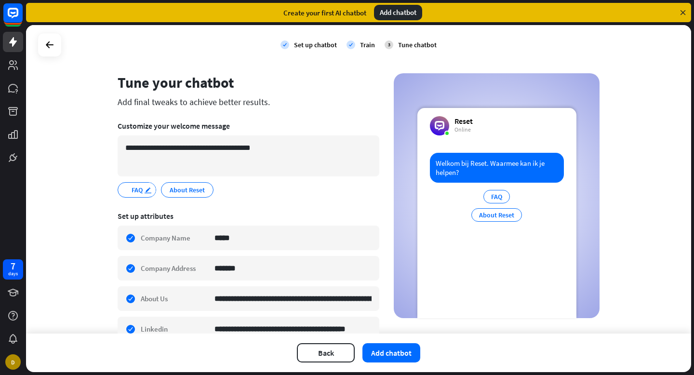
click at [144, 189] on icon "edit" at bounding box center [148, 190] width 8 height 7
click at [144, 191] on icon "edit" at bounding box center [148, 190] width 8 height 7
click at [201, 187] on icon "edit" at bounding box center [205, 190] width 8 height 7
click at [247, 192] on div "**********" at bounding box center [249, 189] width 262 height 15
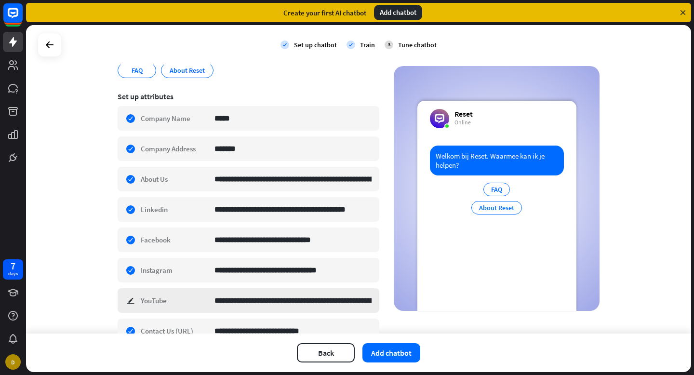
scroll to position [187, 0]
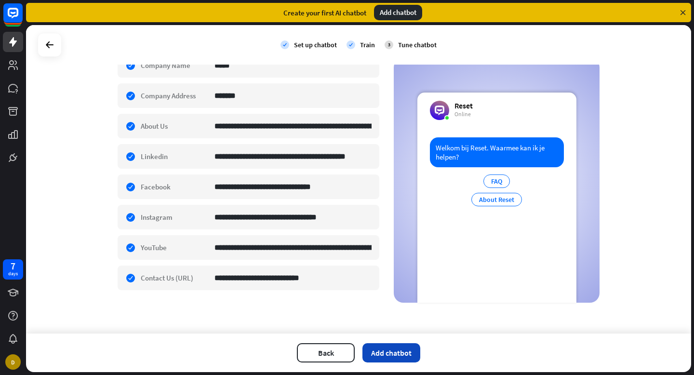
click at [397, 350] on button "Add chatbot" at bounding box center [391, 352] width 58 height 19
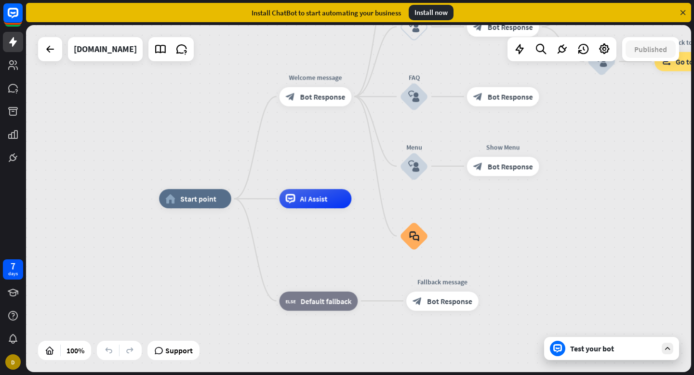
click at [623, 357] on div "Test your bot" at bounding box center [611, 348] width 135 height 23
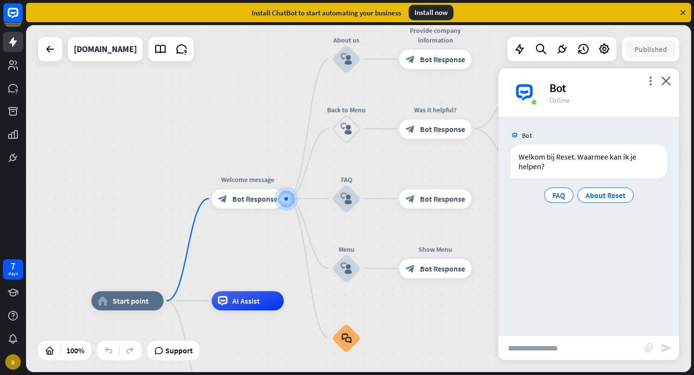
click at [550, 351] on input "text" at bounding box center [571, 348] width 146 height 24
type input "**********"
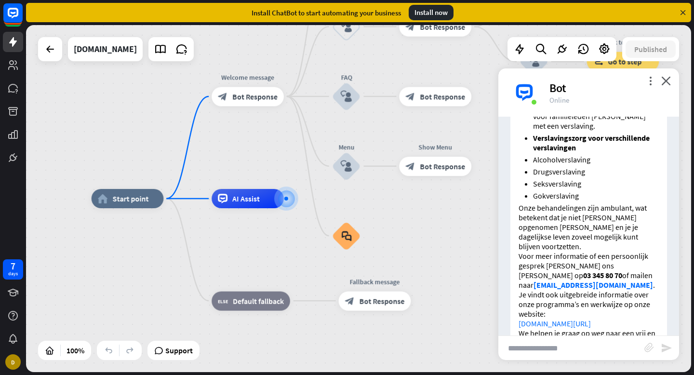
scroll to position [412, 0]
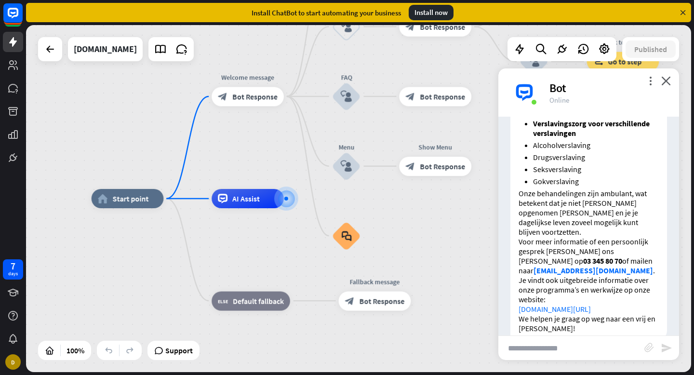
click at [580, 347] on input "text" at bounding box center [571, 348] width 146 height 24
type input "**********"
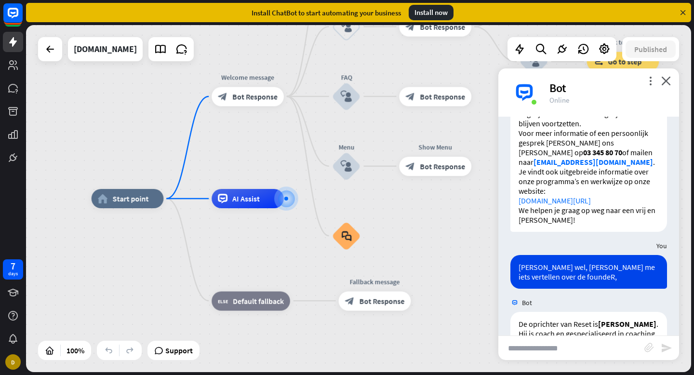
scroll to position [455, 0]
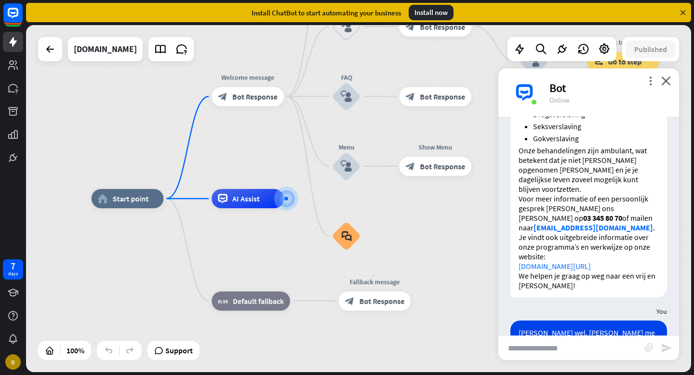
click at [438, 12] on div "Install now" at bounding box center [431, 12] width 45 height 15
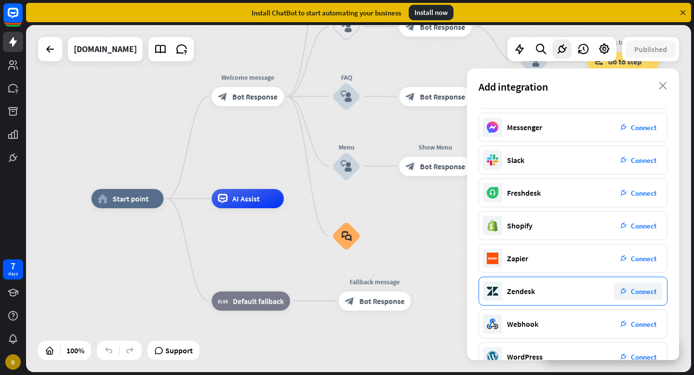
scroll to position [113, 0]
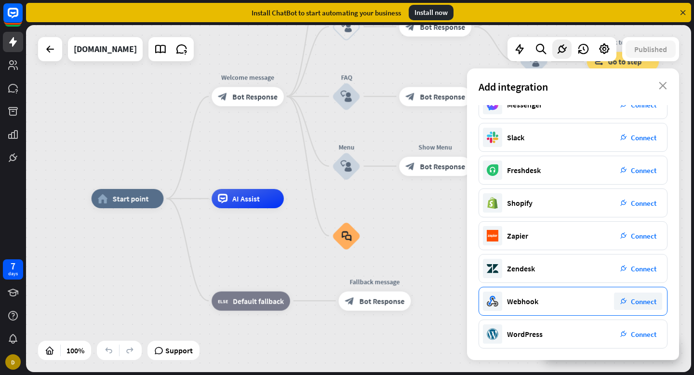
click at [654, 307] on div "plug_integration Connect" at bounding box center [638, 301] width 48 height 17
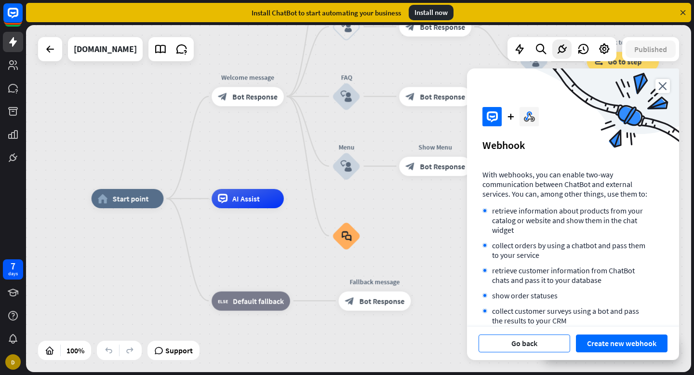
click at [539, 346] on button "Go back" at bounding box center [525, 343] width 92 height 18
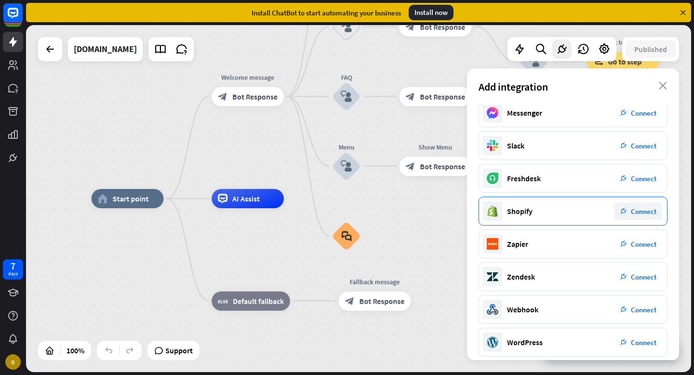
scroll to position [113, 0]
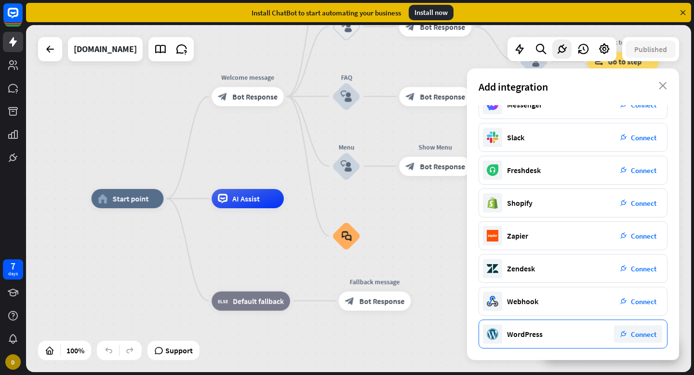
click at [560, 336] on div "WordPress plug_integration Connect" at bounding box center [573, 334] width 189 height 29
